Goal: Information Seeking & Learning: Learn about a topic

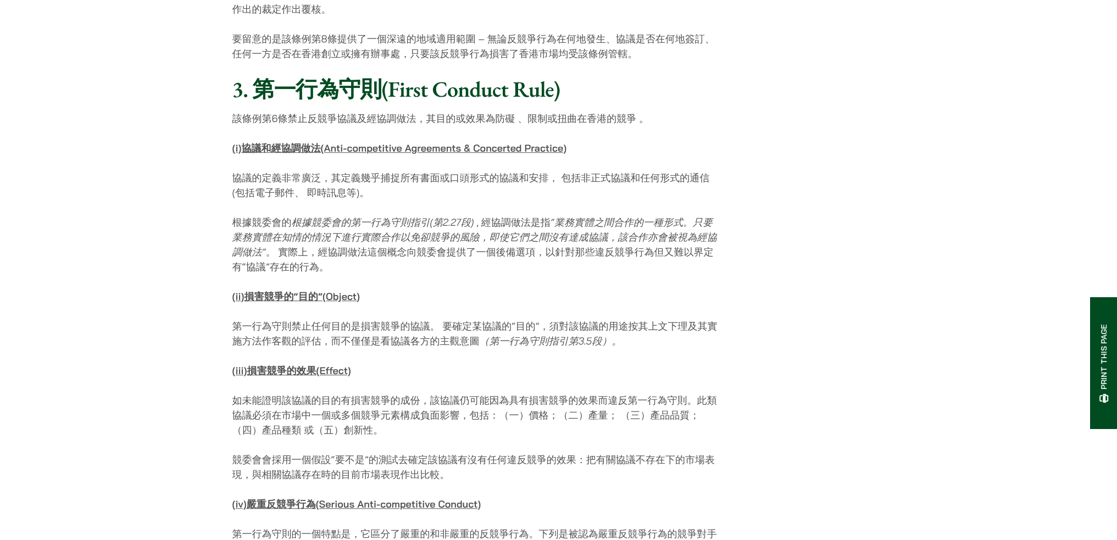
scroll to position [1099, 0]
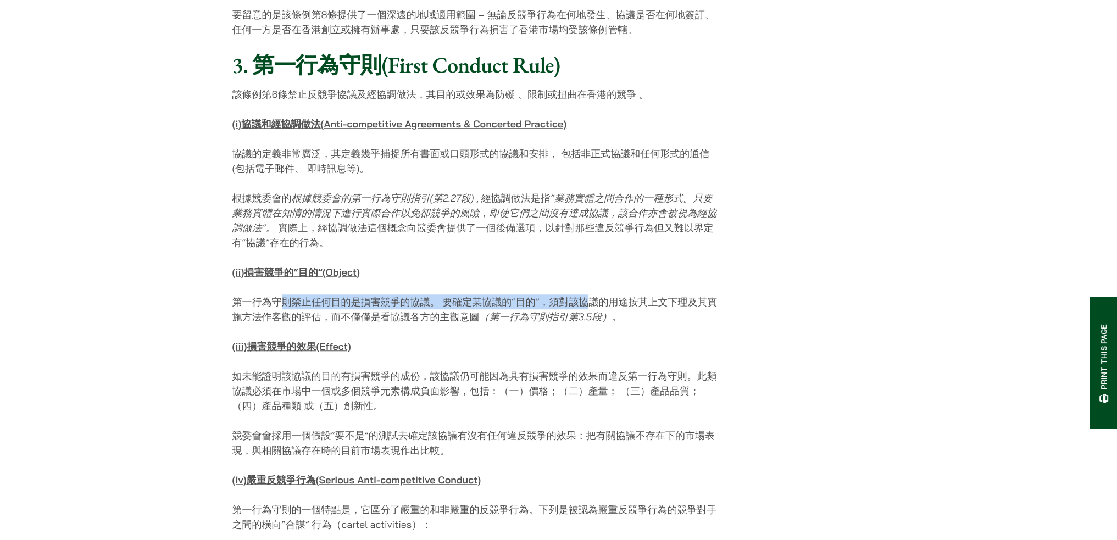
drag, startPoint x: 277, startPoint y: 286, endPoint x: 592, endPoint y: 288, distance: 315.0
click at [592, 295] on p "第一行為守則禁止任何目的是損害競爭的協議。 要確定某協議的“目的”，須對該協議的用途按其上文下理及其實施方法作客觀的評估，而不僅僅是看協議各方的主觀意圖 （第…" at bounding box center [477, 310] width 490 height 30
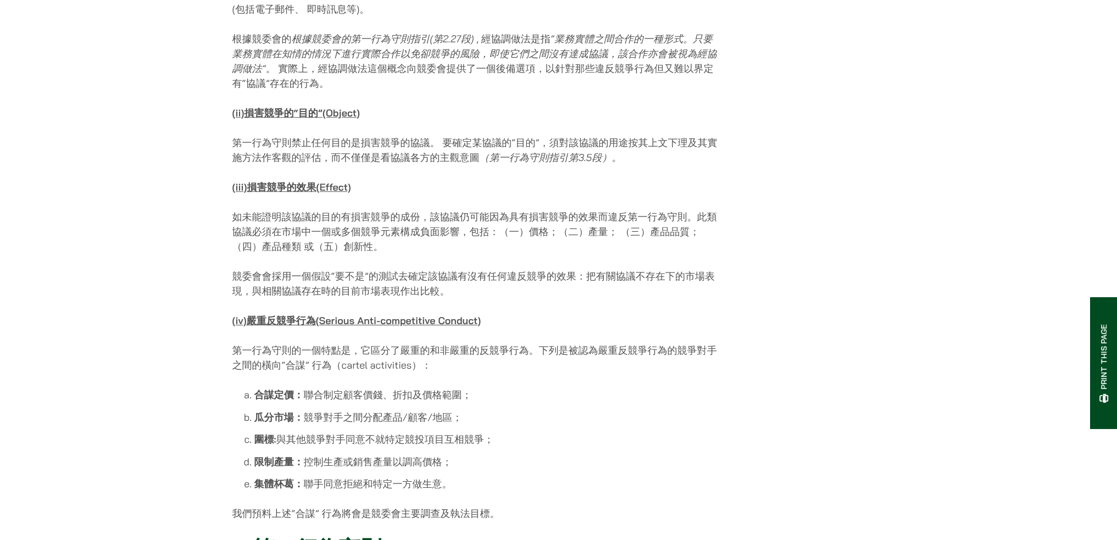
scroll to position [1264, 0]
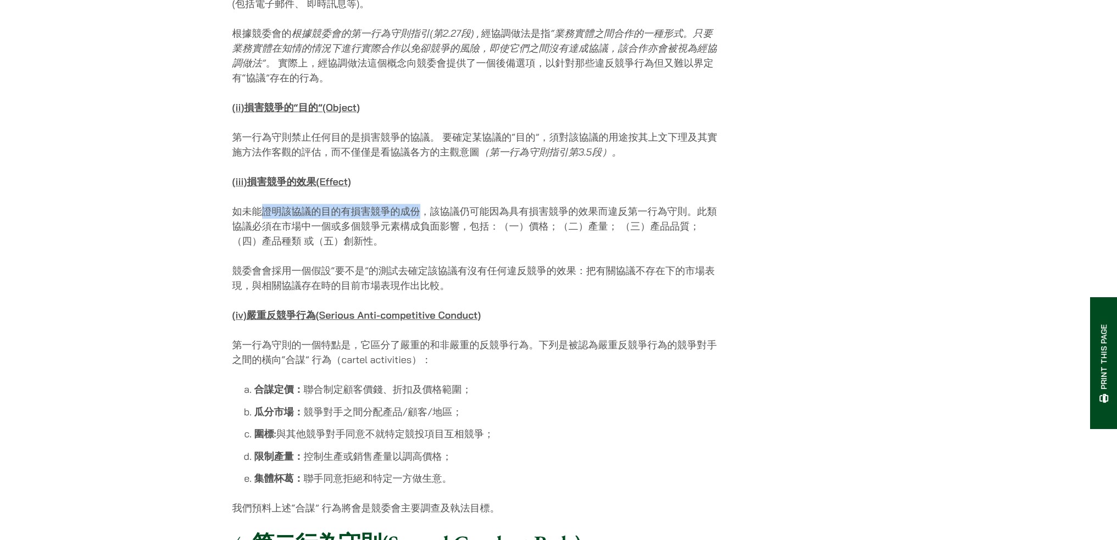
drag, startPoint x: 302, startPoint y: 198, endPoint x: 420, endPoint y: 195, distance: 117.7
click at [420, 204] on p "如未能證明該協議的目的有損害競爭的成份，該協議仍可能因為具有損害競爭的效果而違反第一行為守則。此類協議必須在市場中一個或多個競爭元素構成負面影響，包括：（一）…" at bounding box center [477, 226] width 490 height 45
click at [423, 263] on p "競委會會採用一個假設“要不是”的測試去確定該協議有沒有任何違反競爭的效果：把有關協議不存在下的市場表現，與相關協議存在時的目前市場表現作出比較。" at bounding box center [477, 278] width 490 height 30
click at [358, 204] on p "如未能證明該協議的目的有損害競爭的成份，該協議仍可能因為具有損害競爭的效果而違反第一行為守則。此類協議必須在市場中一個或多個競爭元素構成負面影響，包括：（一）…" at bounding box center [477, 226] width 490 height 45
drag, startPoint x: 357, startPoint y: 189, endPoint x: 368, endPoint y: 193, distance: 11.6
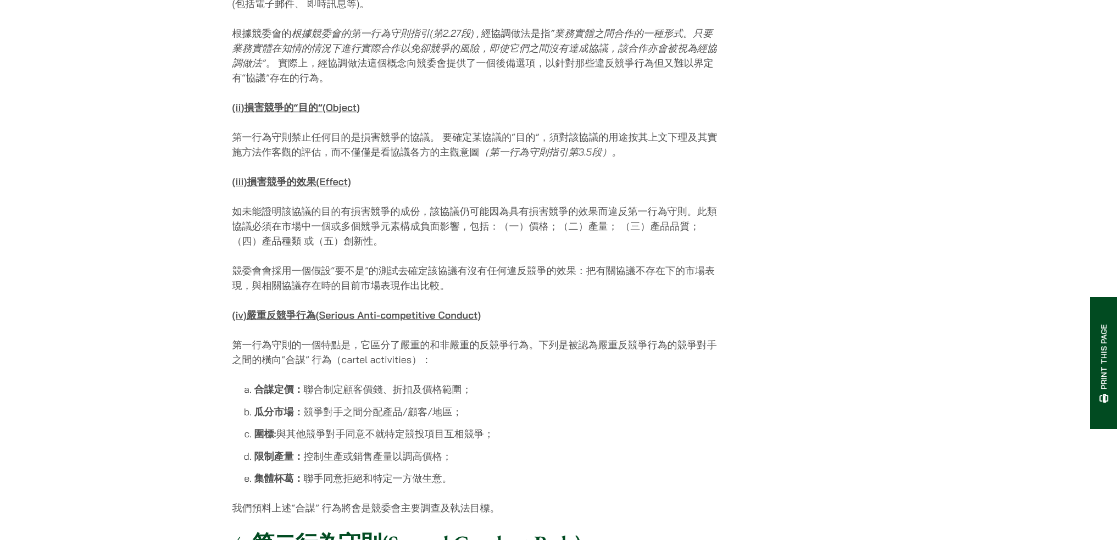
click at [368, 204] on p "如未能證明該協議的目的有損害競爭的成份，該協議仍可能因為具有損害競爭的效果而違反第一行為守則。此類協議必須在市場中一個或多個競爭元素構成負面影響，包括：（一）…" at bounding box center [477, 226] width 490 height 45
click at [235, 204] on p "如未能證明該協議的目的有損害競爭的成份，該協議仍可能因為具有損害競爭的效果而違反第一行為守則。此類協議必須在市場中一個或多個競爭元素構成負面影響，包括：（一）…" at bounding box center [477, 226] width 490 height 45
drag, startPoint x: 247, startPoint y: 194, endPoint x: 435, endPoint y: 219, distance: 189.6
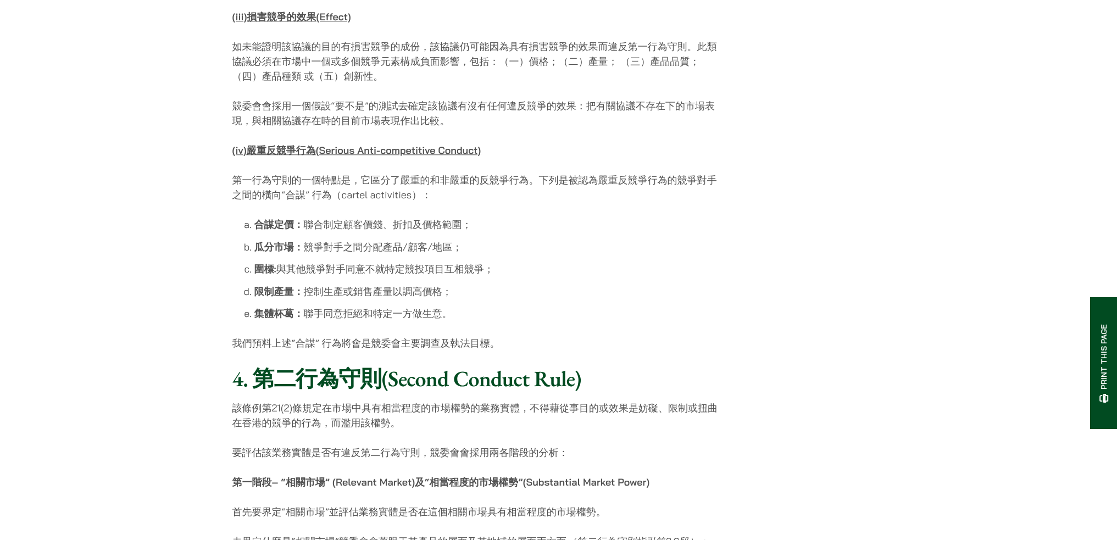
scroll to position [1374, 0]
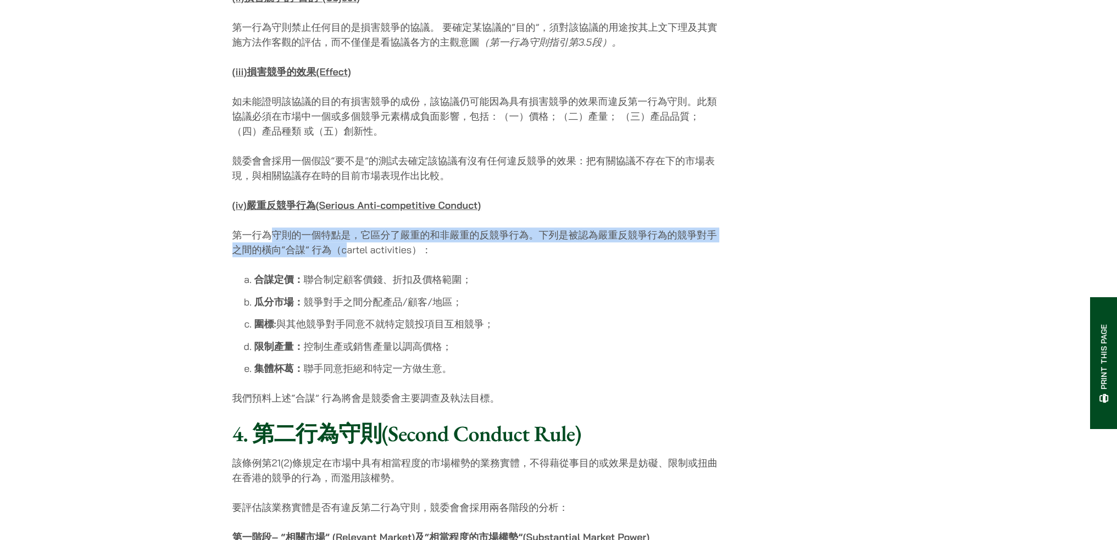
drag, startPoint x: 275, startPoint y: 218, endPoint x: 350, endPoint y: 235, distance: 76.0
click at [350, 232] on p "第一行為守則的一個特點是，它區分了嚴重的和非嚴重的反競爭行為。下列是被認為嚴重反競爭行為的競爭對手之間的橫向“合謀” 行為（cartel activities…" at bounding box center [477, 243] width 490 height 30
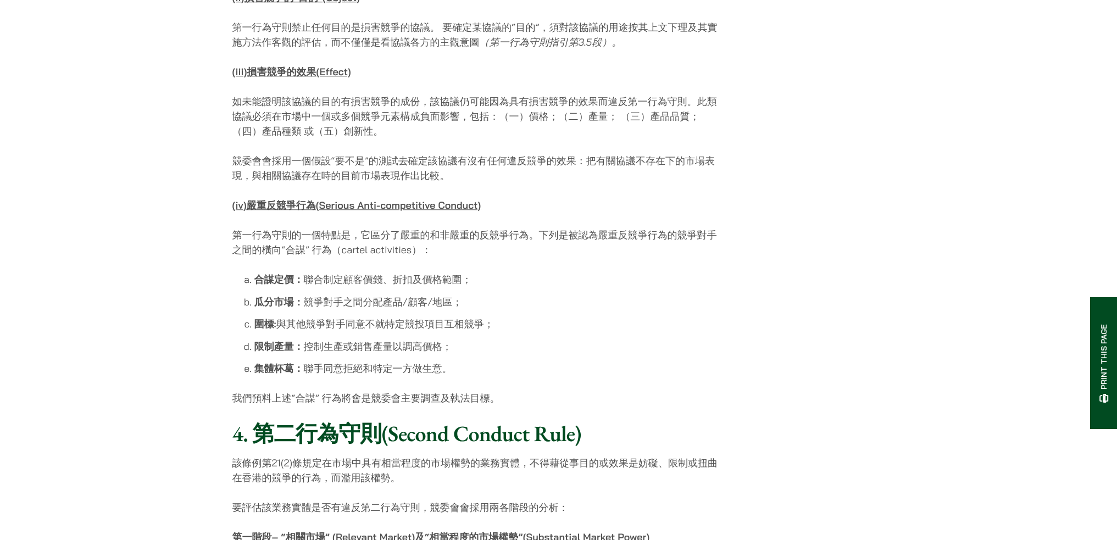
click at [347, 272] on li "合謀定價： 聯合制定顧客價錢、折扣及價格範圍；" at bounding box center [488, 279] width 468 height 15
drag, startPoint x: 575, startPoint y: 214, endPoint x: 717, endPoint y: 224, distance: 142.7
click at [718, 228] on p "第一行為守則的一個特點是，它區分了嚴重的和非嚴重的反競爭行為。下列是被認為嚴重反競爭行為的競爭對手之間的橫向“合謀” 行為（cartel activities…" at bounding box center [477, 243] width 490 height 30
click at [266, 228] on p "第一行為守則的一個特點是，它區分了嚴重的和非嚴重的反競爭行為。下列是被認為嚴重反競爭行為的競爭對手之間的橫向“合謀” 行為（cartel activities…" at bounding box center [477, 243] width 490 height 30
click at [326, 232] on p "第一行為守則的一個特點是，它區分了嚴重的和非嚴重的反競爭行為。下列是被認為嚴重反競爭行為的競爭對手之間的橫向“合謀” 行為（cartel activities…" at bounding box center [477, 243] width 490 height 30
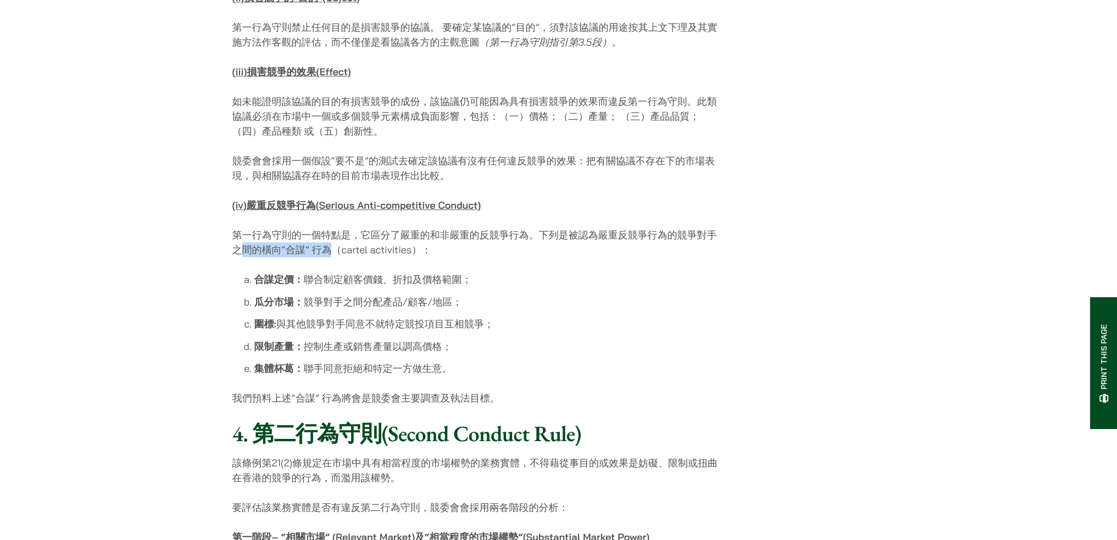
drag, startPoint x: 330, startPoint y: 229, endPoint x: 246, endPoint y: 226, distance: 83.6
click at [246, 228] on p "第一行為守則的一個特點是，它區分了嚴重的和非嚴重的反競爭行為。下列是被認為嚴重反競爭行為的競爭對手之間的橫向“合謀” 行為（cartel activities…" at bounding box center [477, 243] width 490 height 30
click at [289, 273] on strong "合謀定價：" at bounding box center [278, 279] width 49 height 13
drag, startPoint x: 255, startPoint y: 260, endPoint x: 294, endPoint y: 260, distance: 38.5
click at [294, 273] on strong "合謀定價：" at bounding box center [278, 279] width 49 height 13
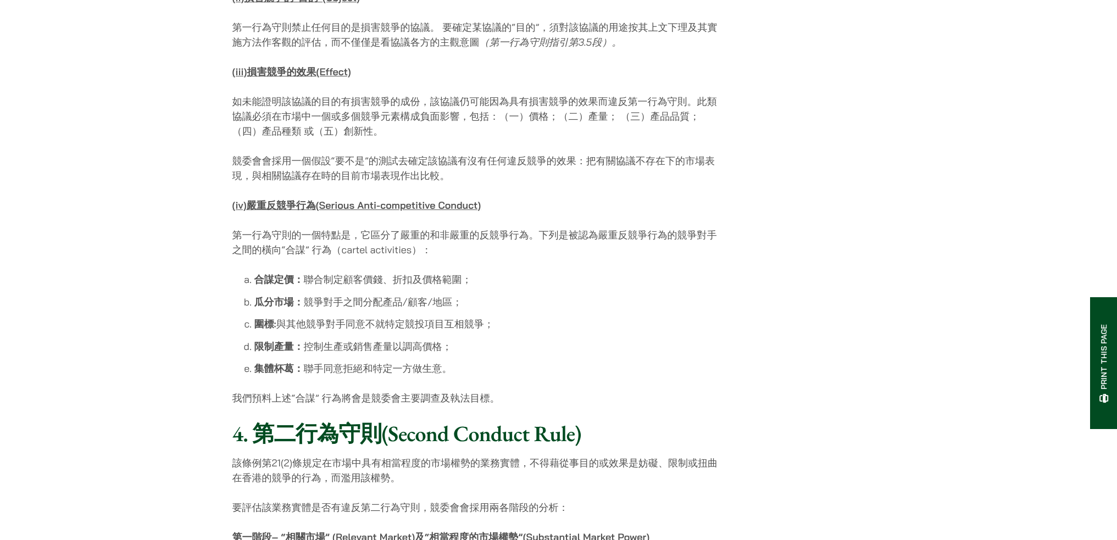
click at [321, 272] on li "合謀定價： 聯合制定顧客價錢、折扣及價格範圍；" at bounding box center [488, 279] width 468 height 15
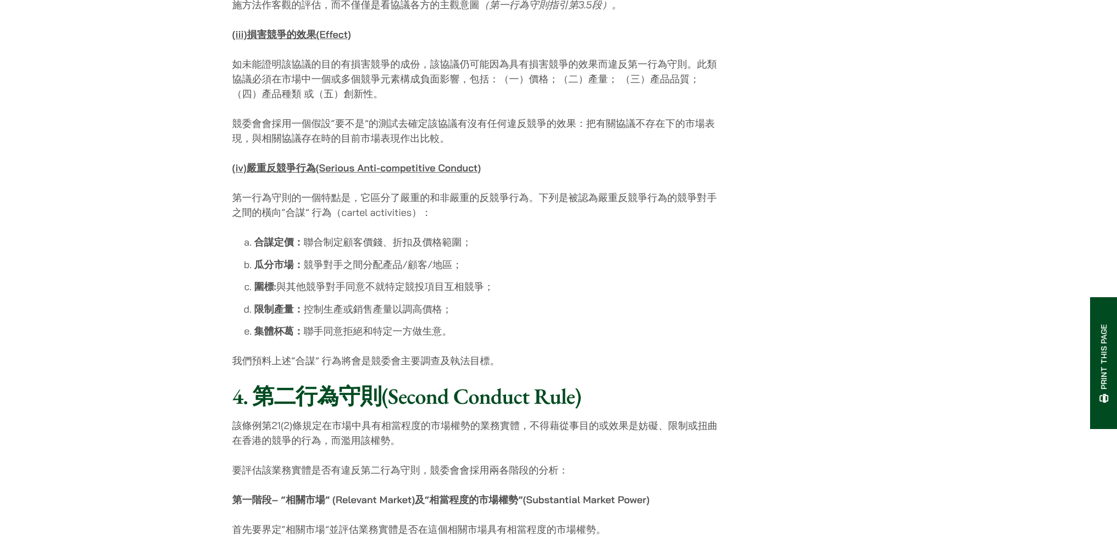
scroll to position [1429, 0]
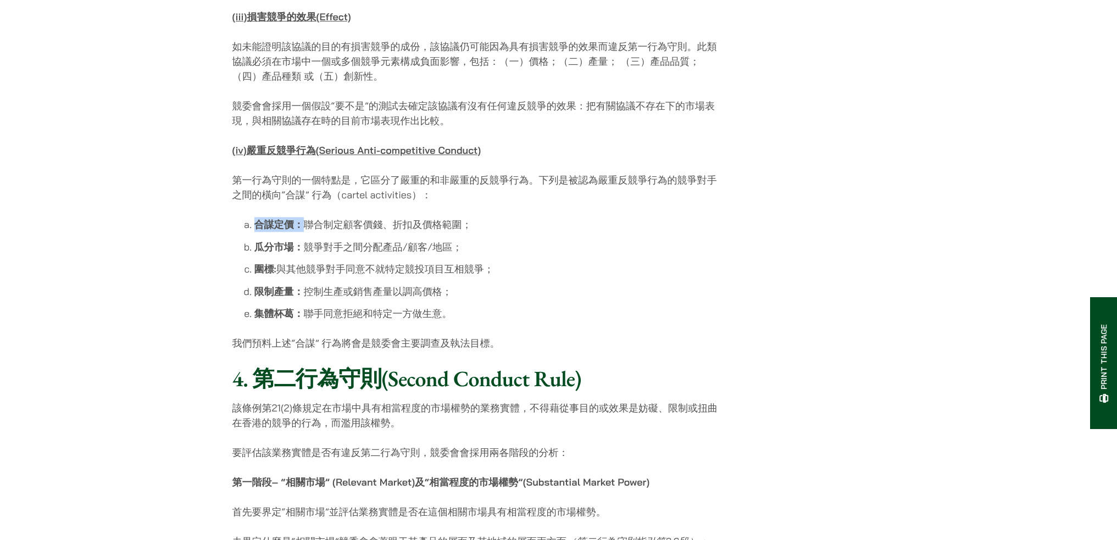
drag, startPoint x: 257, startPoint y: 208, endPoint x: 304, endPoint y: 212, distance: 47.4
click at [304, 217] on li "合謀定價： 聯合制定顧客價錢、折扣及價格範圍；" at bounding box center [488, 224] width 468 height 15
drag, startPoint x: 325, startPoint y: 213, endPoint x: 449, endPoint y: 213, distance: 124.2
click at [449, 217] on li "合謀定價： 聯合制定顧客價錢、折扣及價格範圍；" at bounding box center [488, 224] width 468 height 15
click at [425, 260] on ol "合謀定價： 聯合制定顧客價錢、折扣及價格範圍； 瓜分市場： 競爭對手之間分配產品/顧客/地區； 圍標: 與其他競爭對手同意不就特定競投項目互相競爭； 限制產量…" at bounding box center [477, 269] width 490 height 104
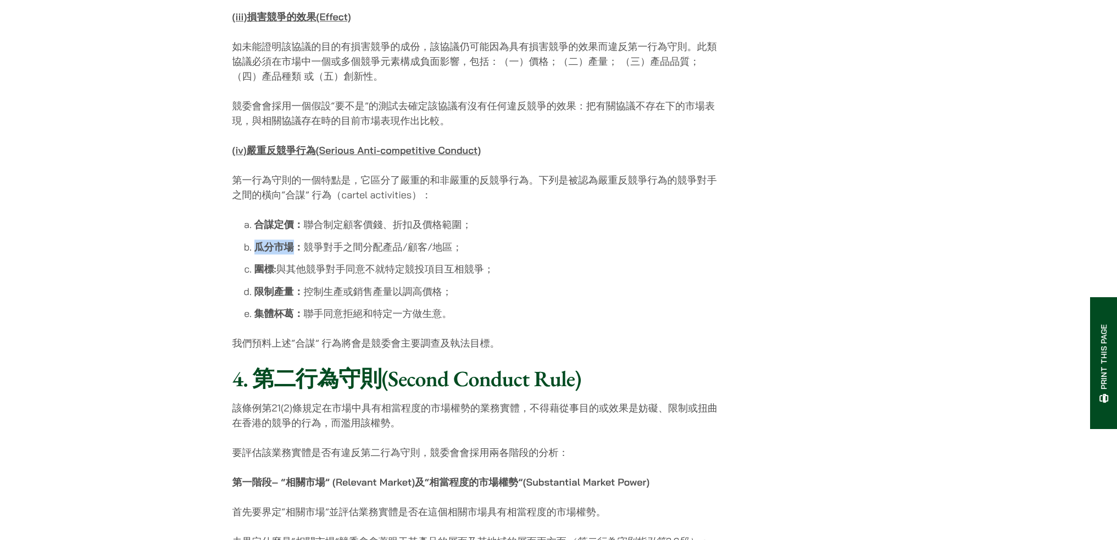
drag, startPoint x: 256, startPoint y: 229, endPoint x: 292, endPoint y: 231, distance: 36.3
click at [292, 241] on strong "瓜分市場：" at bounding box center [278, 247] width 49 height 13
drag, startPoint x: 326, startPoint y: 237, endPoint x: 402, endPoint y: 239, distance: 76.4
click at [402, 237] on ol "合謀定價： 聯合制定顧客價錢、折扣及價格範圍； 瓜分市場： 競爭對手之間分配產品/顧客/地區； 圍標: 與其他競爭對手同意不就特定競投項目互相競爭； 限制產量…" at bounding box center [477, 269] width 490 height 104
click at [421, 262] on li "圍標: 與其他競爭對手同意不就特定競投項目互相競爭；" at bounding box center [488, 269] width 468 height 15
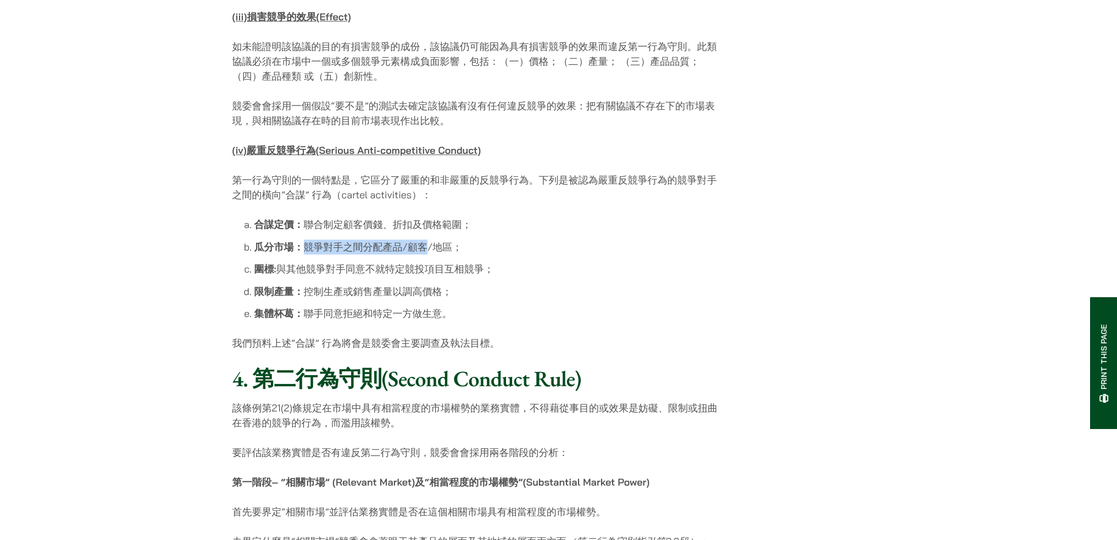
drag, startPoint x: 426, startPoint y: 229, endPoint x: 306, endPoint y: 223, distance: 120.0
click at [306, 240] on li "瓜分市場： 競爭對手之間分配產品/顧客/地區；" at bounding box center [488, 247] width 468 height 15
click at [341, 262] on li "圍標: 與其他競爭對手同意不就特定競投項目互相競爭；" at bounding box center [488, 269] width 468 height 15
drag, startPoint x: 322, startPoint y: 226, endPoint x: 265, endPoint y: 220, distance: 56.4
click at [265, 220] on ol "合謀定價： 聯合制定顧客價錢、折扣及價格範圍； 瓜分市場： 競爭對手之間分配產品/顧客/地區； 圍標: 與其他競爭對手同意不就特定競投項目互相競爭； 限制產量…" at bounding box center [477, 269] width 490 height 104
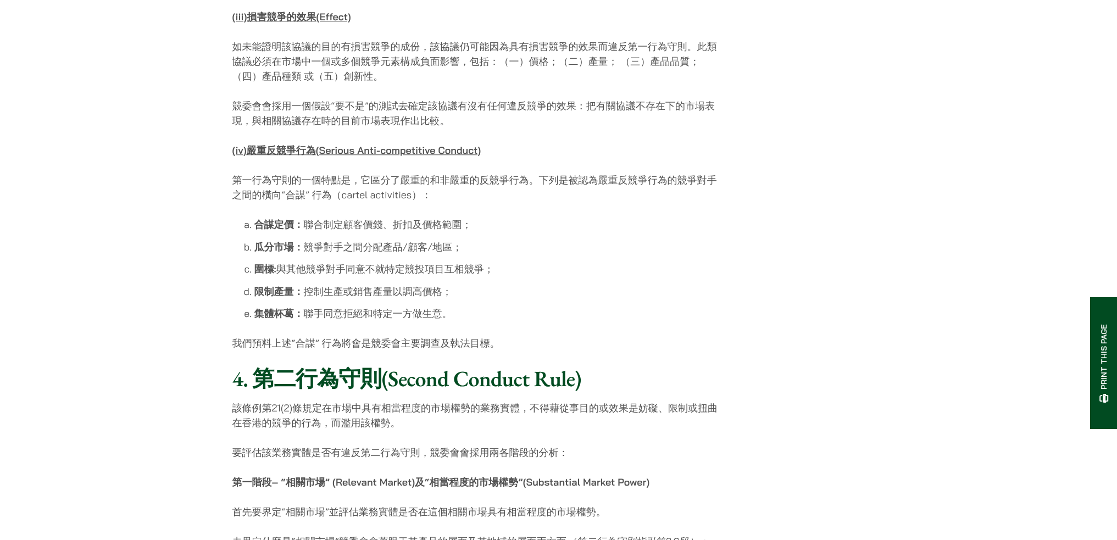
click at [328, 262] on li "圍標: 與其他競爭對手同意不就特定競投項目互相競爭；" at bounding box center [488, 269] width 468 height 15
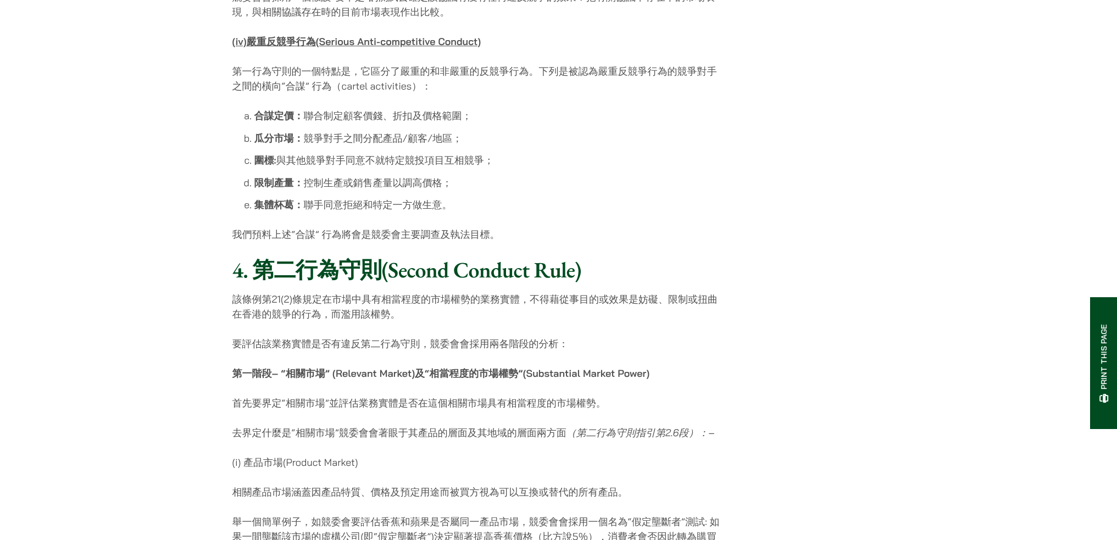
scroll to position [1539, 0]
